Goal: Task Accomplishment & Management: Manage account settings

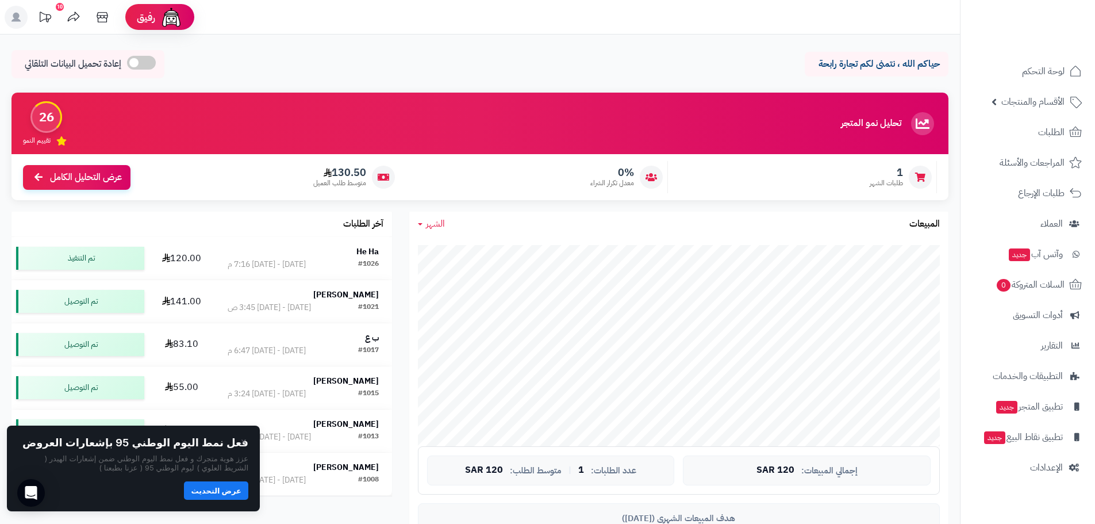
click at [1046, 86] on ul "لوحة التحكم الأقسام والمنتجات المنتجات الأقسام الماركات مواصفات المنتجات مواصفا…" at bounding box center [1027, 269] width 134 height 424
click at [1043, 93] on link "الأقسام والمنتجات" at bounding box center [1027, 102] width 121 height 28
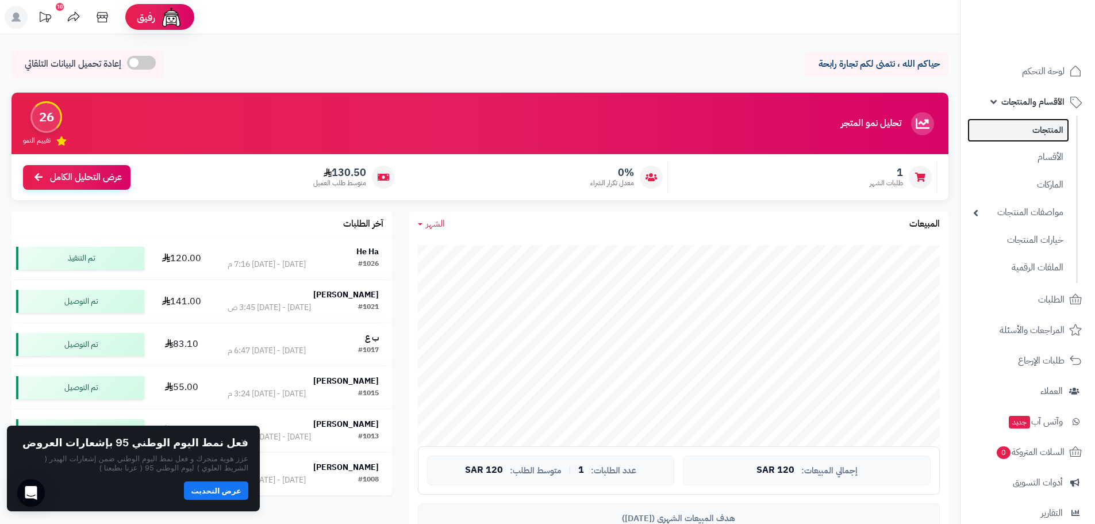
click at [1045, 129] on link "المنتجات" at bounding box center [1018, 130] width 102 height 24
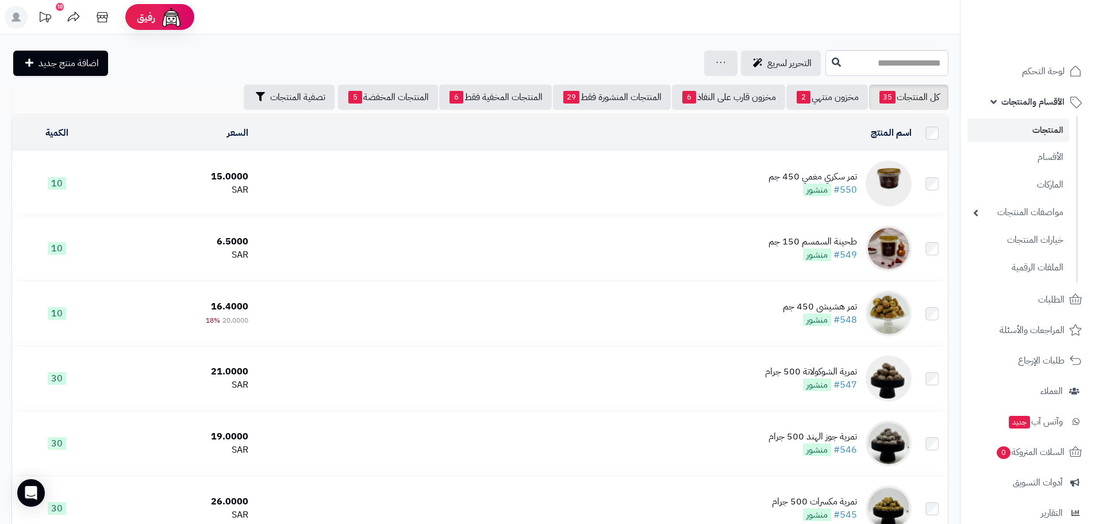
click at [828, 172] on div "تمر سكري مغمي 450 جم" at bounding box center [812, 176] width 89 height 13
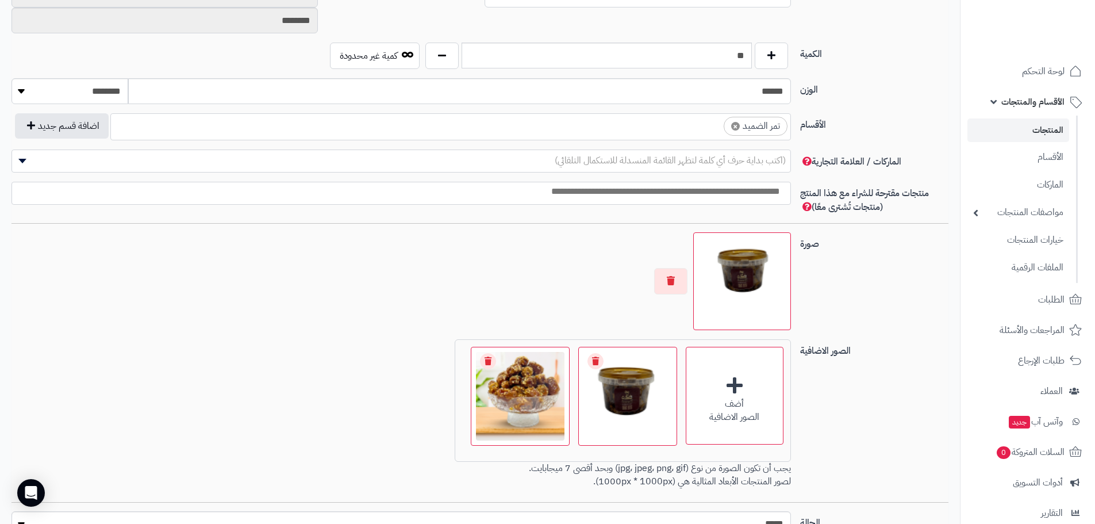
scroll to position [658, 0]
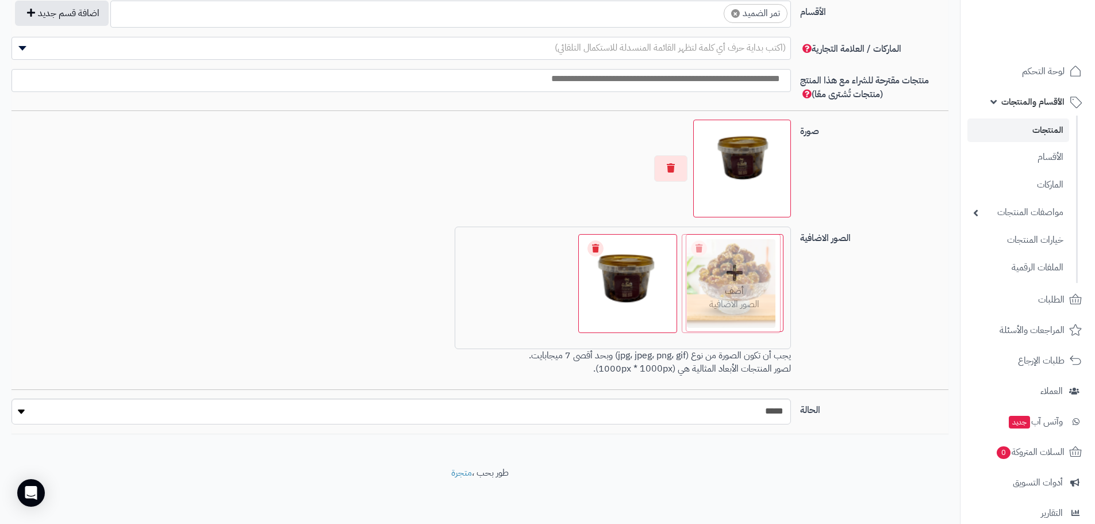
drag, startPoint x: 528, startPoint y: 307, endPoint x: 746, endPoint y: 149, distance: 269.6
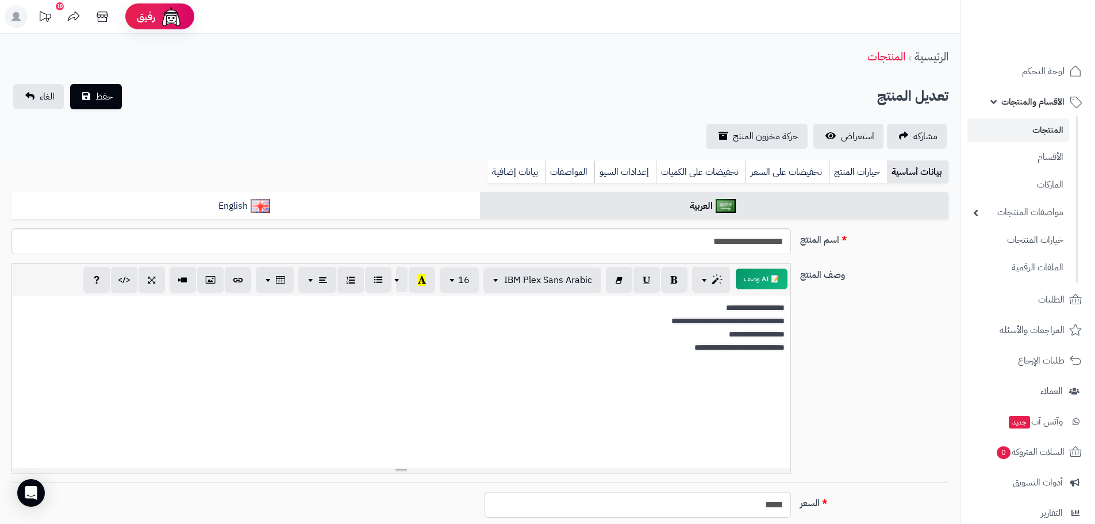
scroll to position [0, 0]
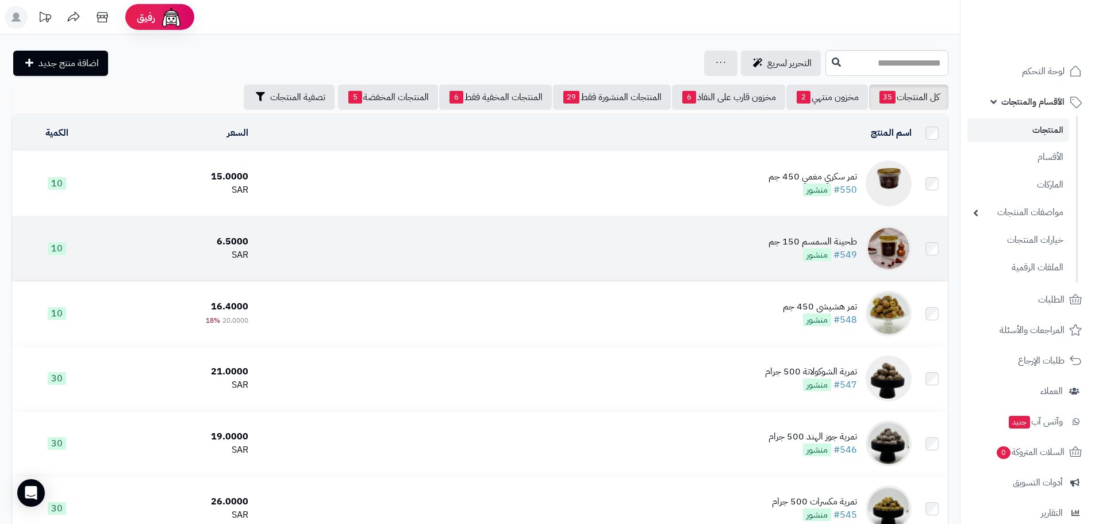
click at [730, 232] on td "طحينة السمسم 150 جم #549 منشور" at bounding box center [584, 248] width 663 height 64
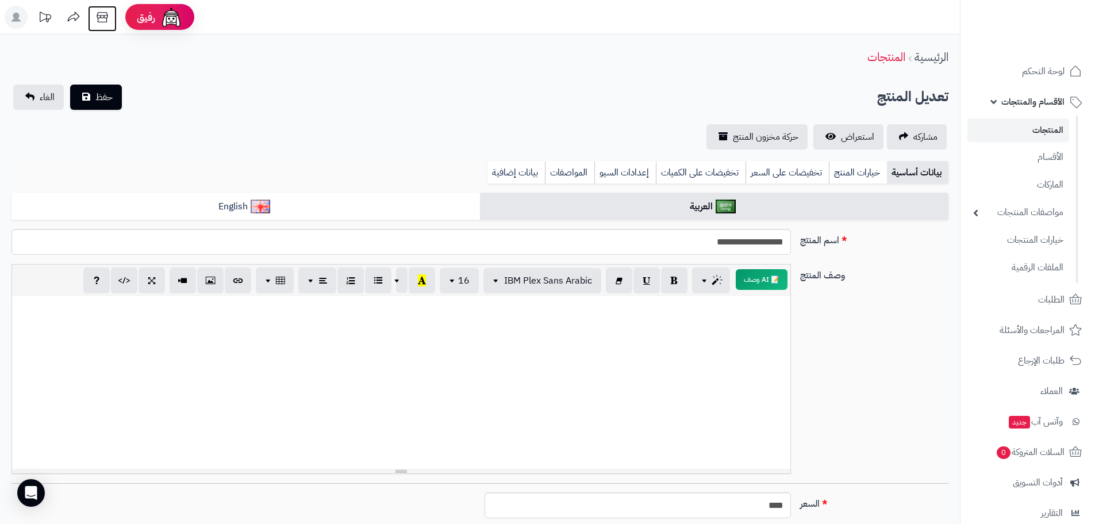
click at [93, 20] on icon at bounding box center [102, 17] width 23 height 23
click at [1018, 66] on link "لوحة التحكم" at bounding box center [1027, 71] width 121 height 28
